Goal: Task Accomplishment & Management: Complete application form

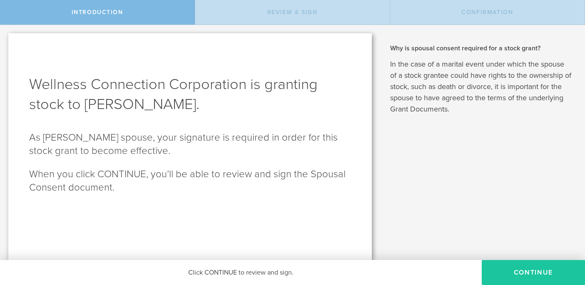
click at [505, 273] on button "CONTINUE" at bounding box center [533, 272] width 103 height 25
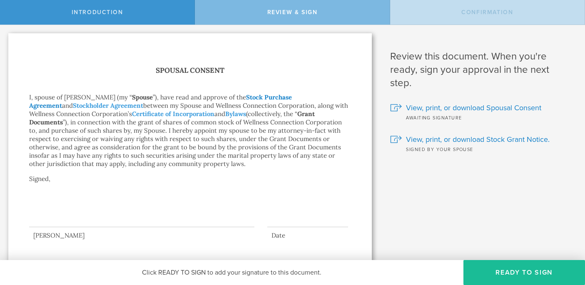
click at [243, 97] on link "Stock Purchase Agreement" at bounding box center [160, 101] width 263 height 16
click at [73, 107] on link "Stockholder Agreement" at bounding box center [108, 106] width 70 height 8
click at [137, 115] on link "Certificate of Incorporation" at bounding box center [173, 114] width 82 height 8
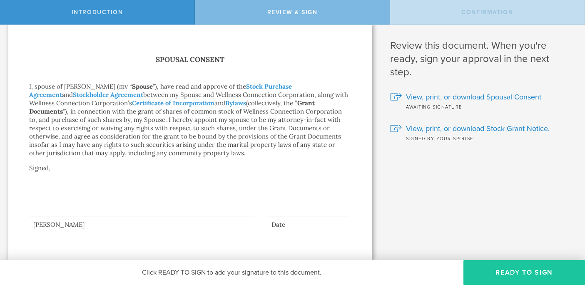
click at [500, 274] on button "Ready to Sign" at bounding box center [525, 272] width 122 height 25
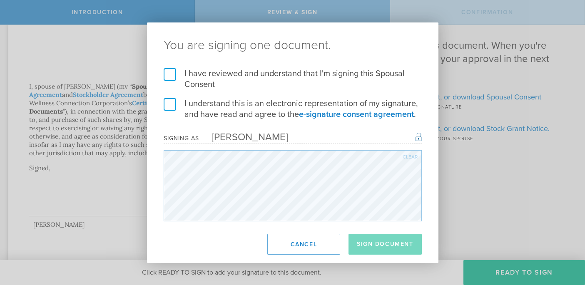
click at [171, 71] on label "I have reviewed and understand that I'm signing this Spousal Consent" at bounding box center [293, 79] width 258 height 22
click at [0, 0] on input "I have reviewed and understand that I'm signing this Spousal Consent" at bounding box center [0, 0] width 0 height 0
click at [172, 105] on label "I understand this is an electronic representation of my signature, and have rea…" at bounding box center [293, 109] width 258 height 22
click at [0, 0] on input "I understand this is an electronic representation of my signature, and have rea…" at bounding box center [0, 0] width 0 height 0
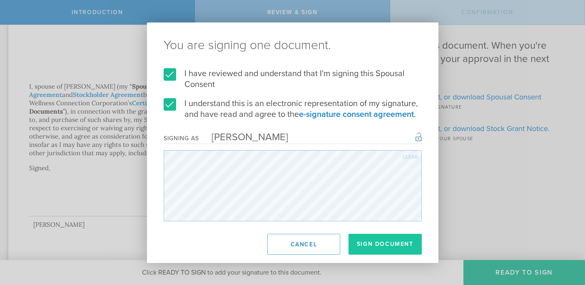
click at [373, 247] on button "Sign Document" at bounding box center [385, 244] width 73 height 21
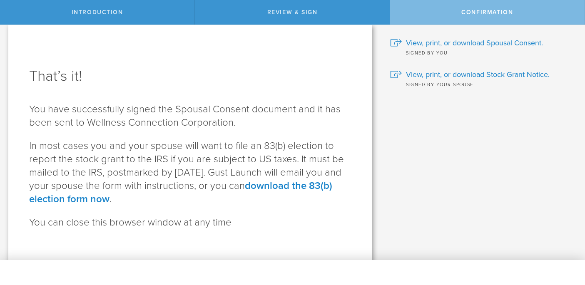
scroll to position [17, 0]
